Goal: Task Accomplishment & Management: Use online tool/utility

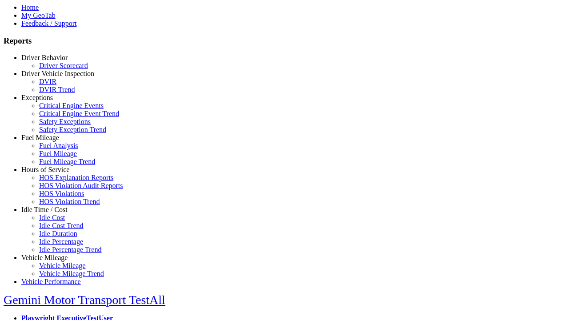
click at [51, 173] on link "Hours of Service" at bounding box center [45, 170] width 48 height 8
click at [58, 181] on link "HOS Explanation Reports" at bounding box center [76, 178] width 74 height 8
type input "**********"
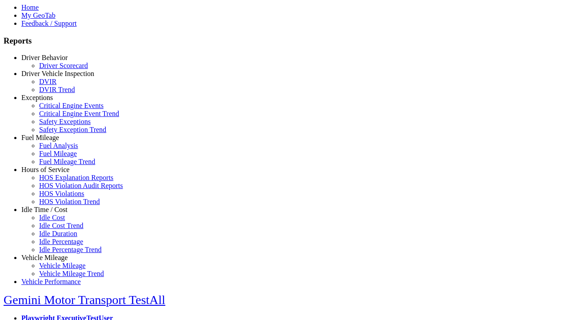
type input "*********"
